Goal: Check status: Check status

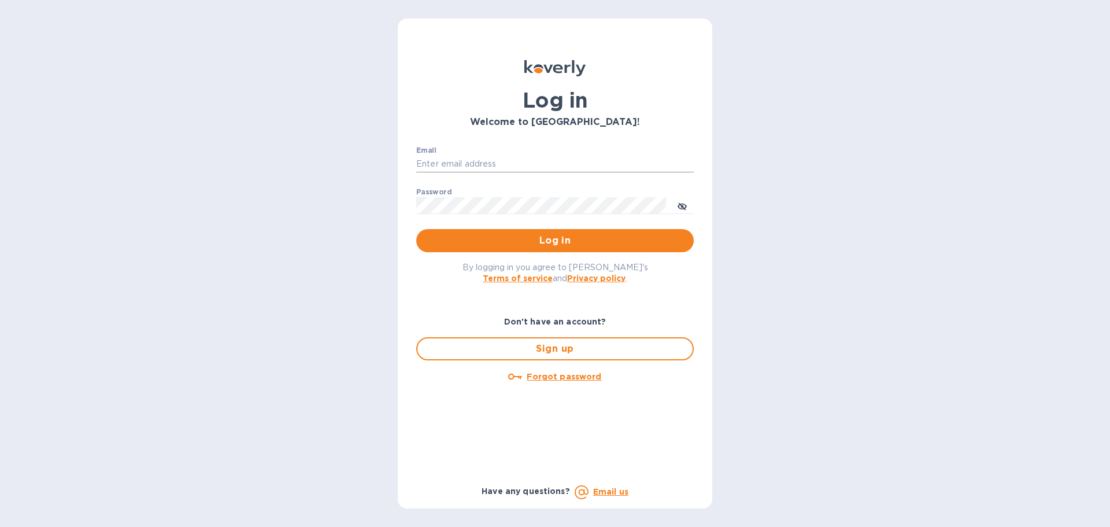
click at [458, 161] on input "Email" at bounding box center [555, 164] width 278 height 17
type input "[EMAIL_ADDRESS][DOMAIN_NAME]"
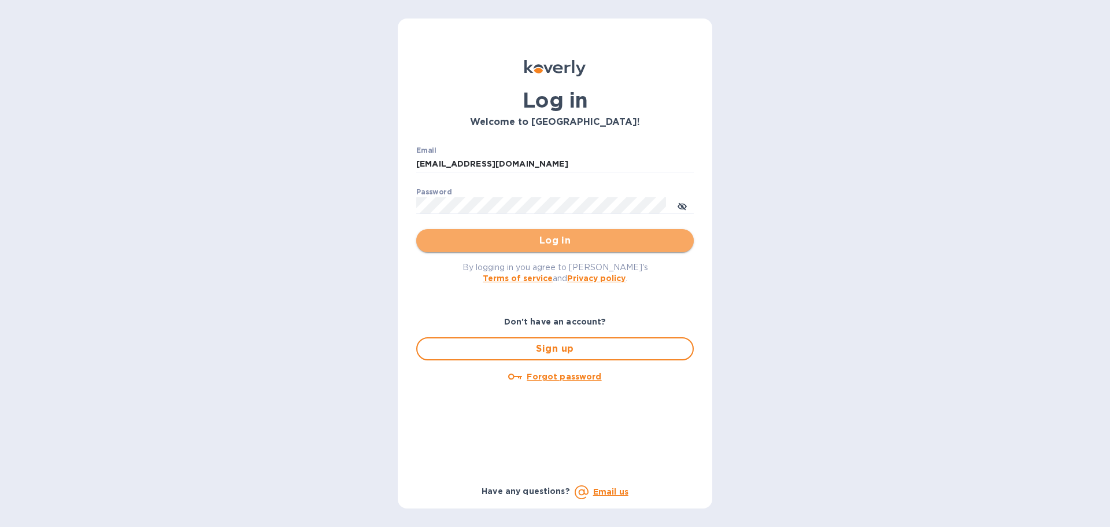
click at [542, 239] on span "Log in" at bounding box center [555, 241] width 259 height 14
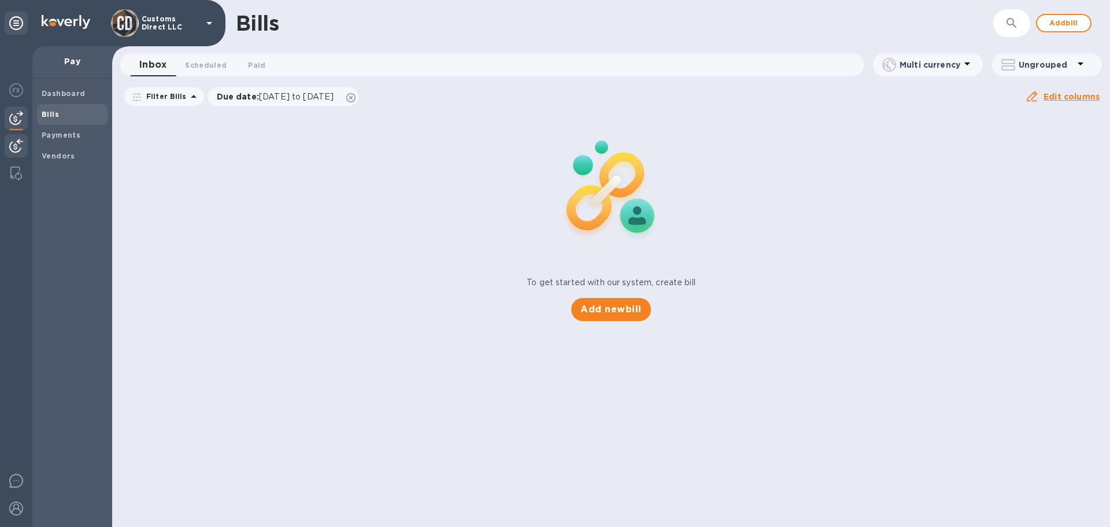
click at [14, 141] on img at bounding box center [16, 146] width 14 height 14
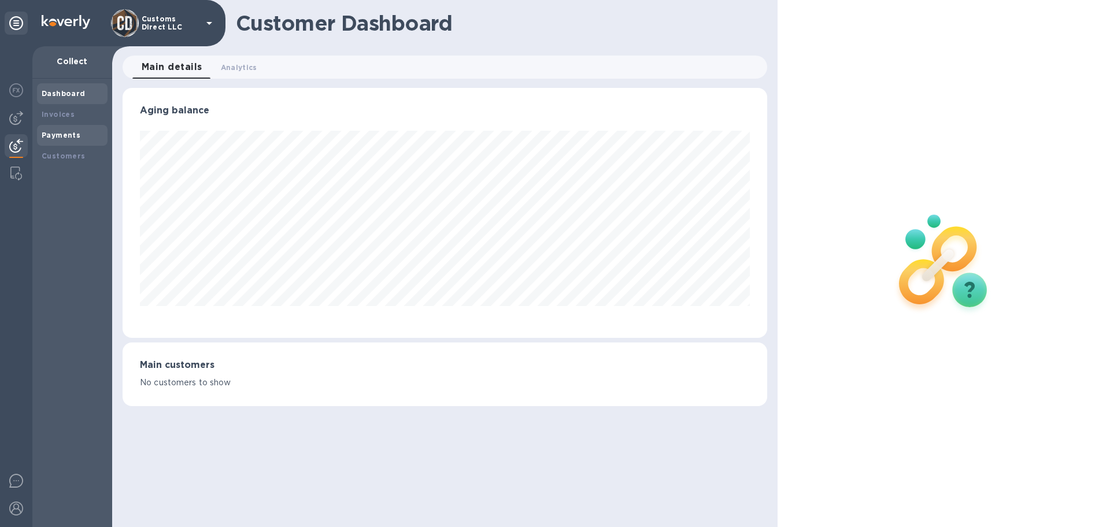
scroll to position [250, 644]
click at [58, 134] on b "Payments" at bounding box center [61, 135] width 39 height 9
